Goal: Obtain resource: Obtain resource

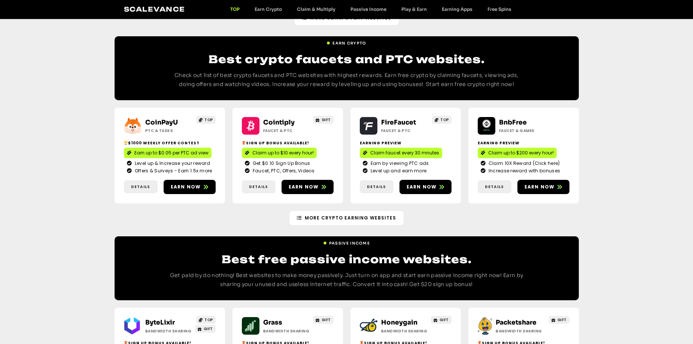
scroll to position [749, 0]
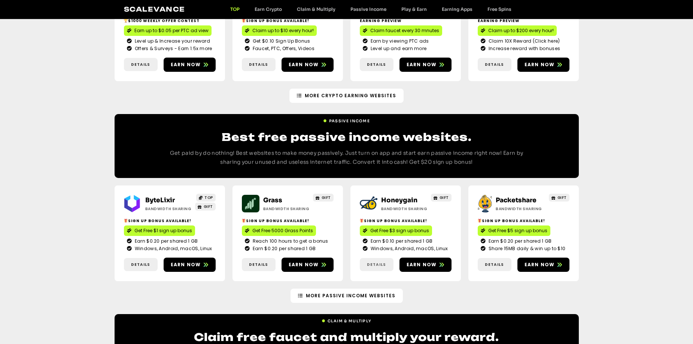
click at [380, 262] on span "Details" at bounding box center [376, 265] width 19 height 6
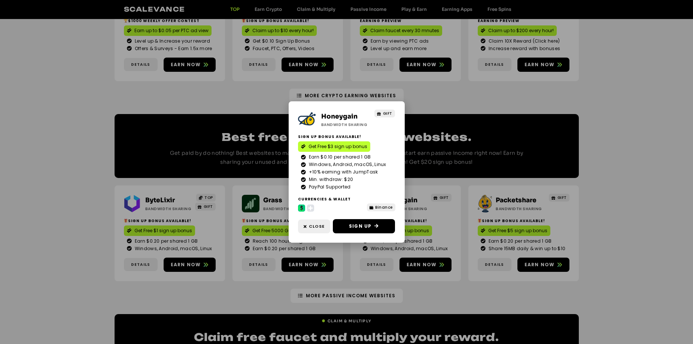
click at [310, 209] on icon at bounding box center [310, 208] width 4 height 4
click at [368, 224] on span "Sign Up" at bounding box center [360, 226] width 22 height 7
click at [638, 135] on div "Honeygain Bandwidth Sharing GIFT Sign Up Bonus Available! Get Free $3 sign up b…" at bounding box center [346, 172] width 693 height 344
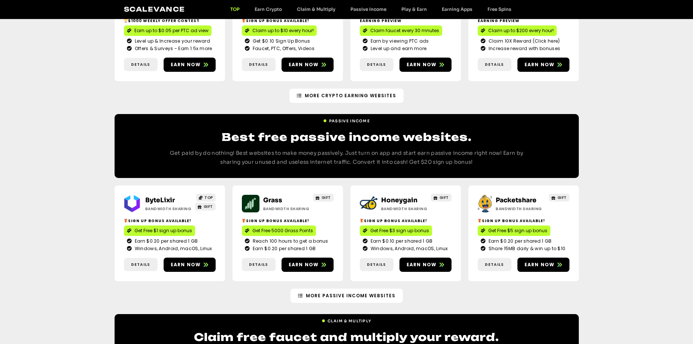
scroll to position [819, 0]
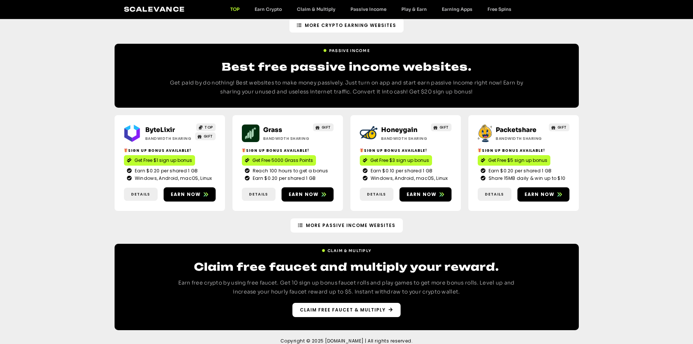
click at [350, 307] on span "Claim free faucet & multiply" at bounding box center [343, 310] width 86 height 7
